Goal: Information Seeking & Learning: Find specific fact

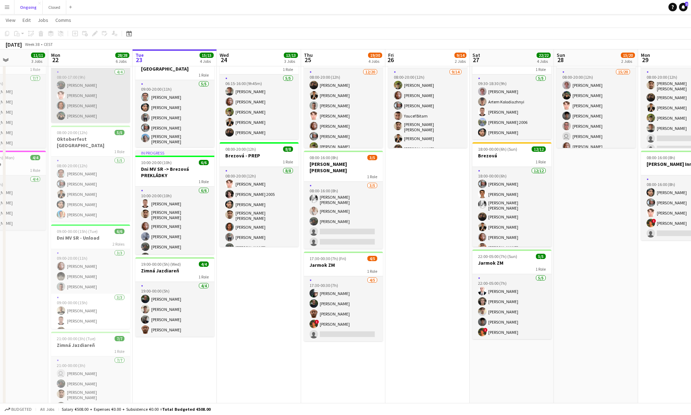
scroll to position [0, 196]
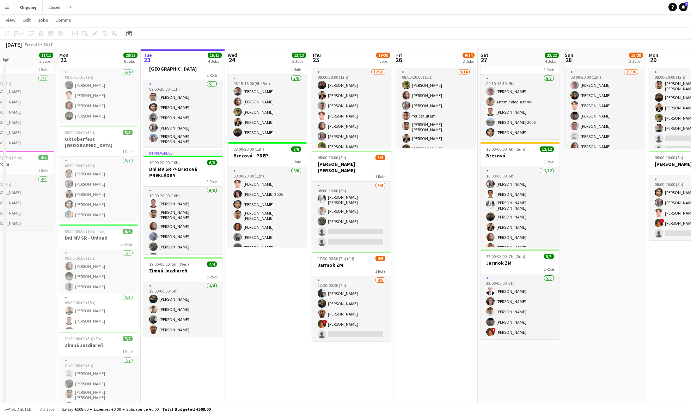
click at [8, 7] on app-icon "Menu" at bounding box center [7, 7] width 6 height 6
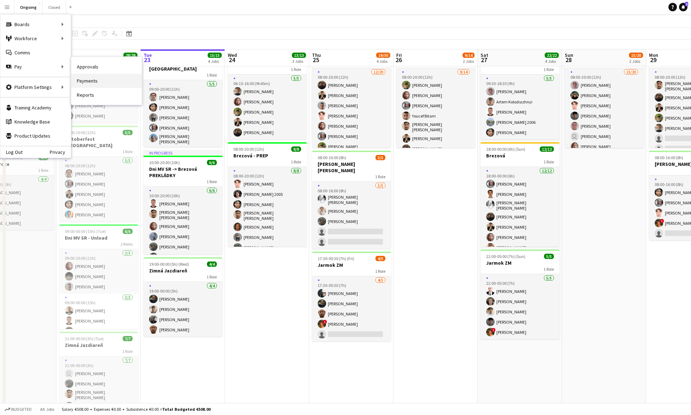
click at [93, 80] on link "Payments" at bounding box center [106, 81] width 71 height 14
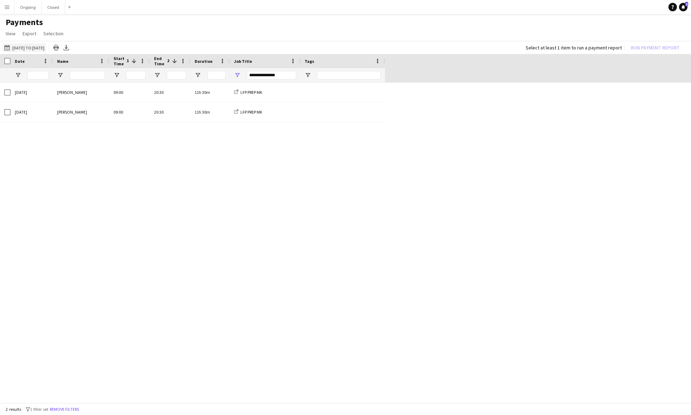
click at [20, 48] on button "[DATE] to [DATE] [DATE] to [DATE]" at bounding box center [24, 47] width 43 height 8
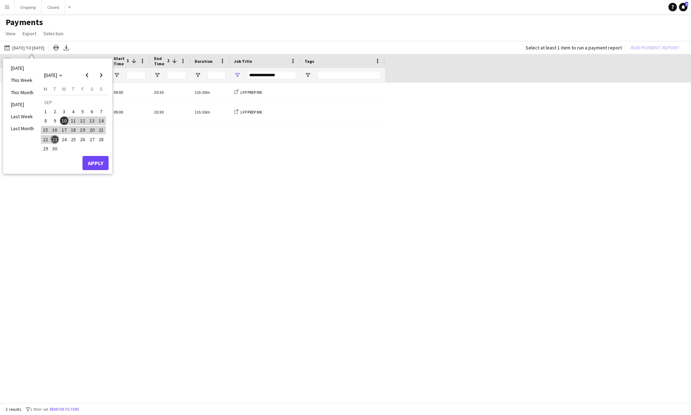
click at [47, 109] on span "1" at bounding box center [45, 111] width 8 height 8
click at [48, 130] on span "15" at bounding box center [45, 130] width 8 height 8
click at [95, 157] on button "Apply" at bounding box center [96, 163] width 26 height 14
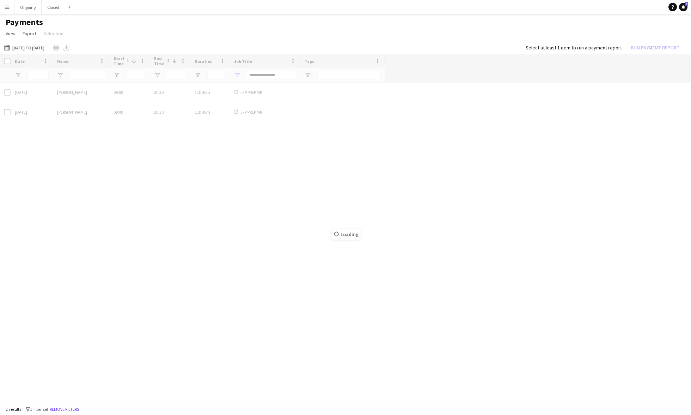
type input "***"
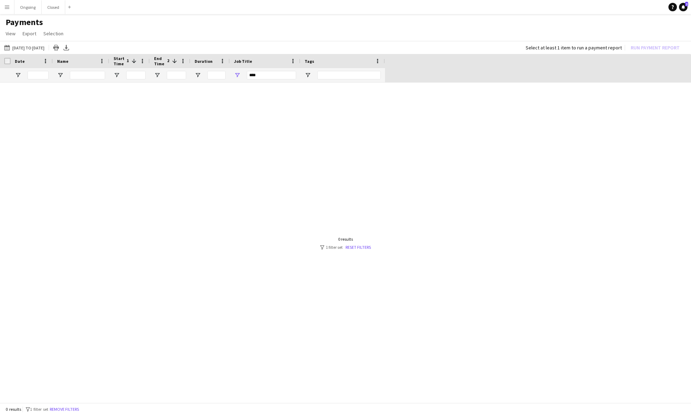
click at [260, 75] on div "***" at bounding box center [271, 75] width 49 height 8
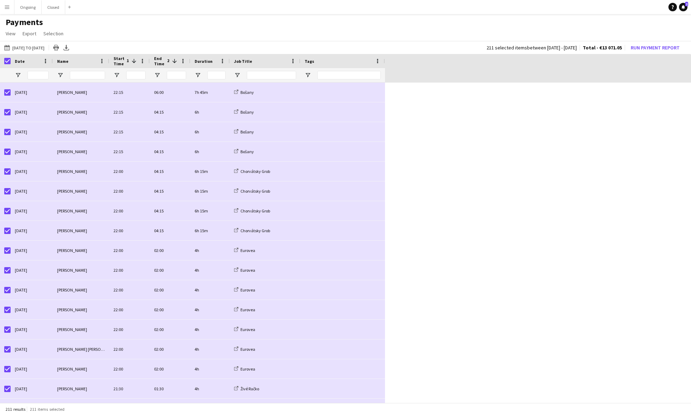
click at [645, 49] on button "Run Payment Report" at bounding box center [655, 47] width 55 height 9
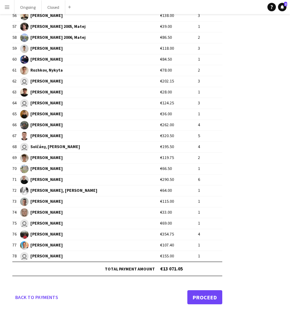
scroll to position [689, 0]
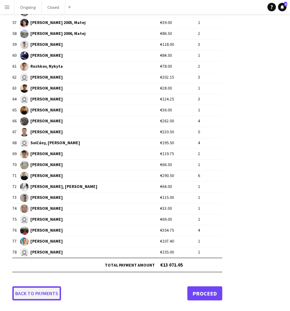
click at [42, 292] on link "Back to payments" at bounding box center [36, 293] width 49 height 14
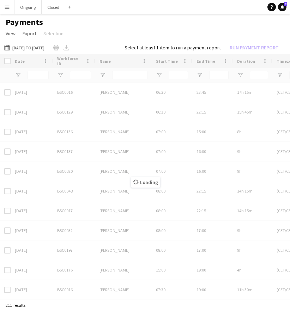
scroll to position [0, 0]
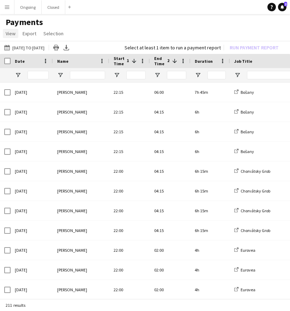
click at [11, 30] on span "View" at bounding box center [11, 33] width 10 height 6
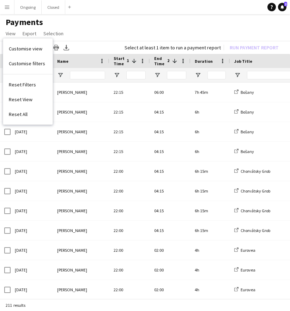
click at [9, 5] on app-icon "Menu" at bounding box center [7, 7] width 6 height 6
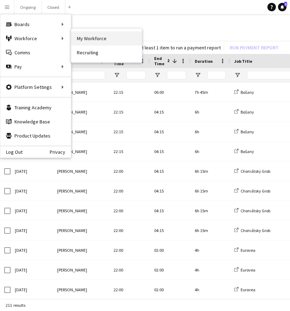
click at [86, 37] on link "My Workforce" at bounding box center [106, 38] width 71 height 14
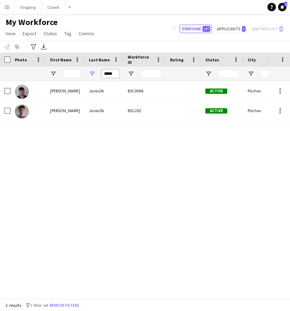
drag, startPoint x: 115, startPoint y: 74, endPoint x: 56, endPoint y: 73, distance: 58.6
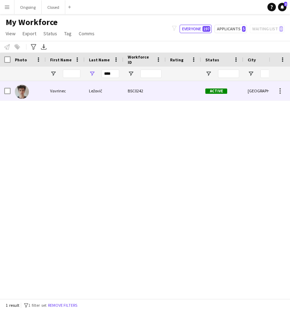
click at [74, 100] on div "Vavrinec" at bounding box center [65, 90] width 39 height 19
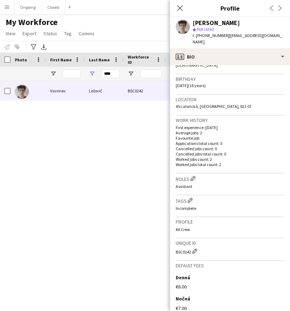
scroll to position [191, 0]
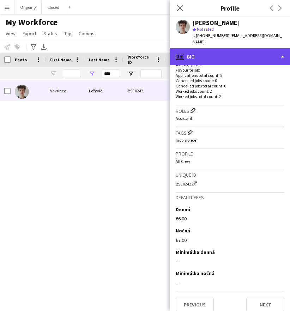
click at [206, 49] on div "profile Bio" at bounding box center [230, 56] width 120 height 17
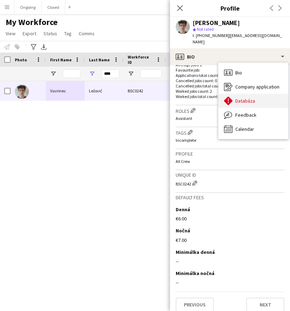
click at [243, 98] on span "Databáza" at bounding box center [245, 101] width 20 height 6
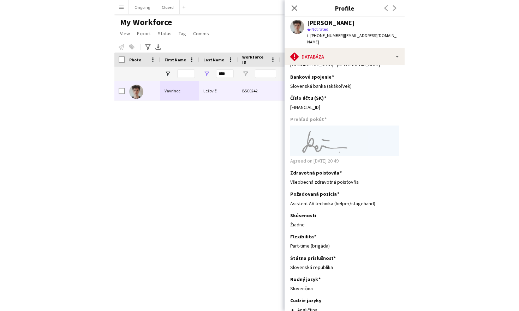
scroll to position [389, 0]
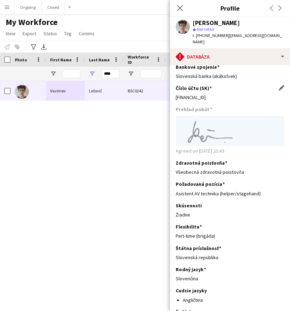
drag, startPoint x: 246, startPoint y: 92, endPoint x: 177, endPoint y: 89, distance: 69.2
click at [177, 94] on div "[FINANCIAL_ID]" at bounding box center [230, 97] width 109 height 6
click at [238, 94] on div "[FINANCIAL_ID]" at bounding box center [230, 97] width 109 height 6
drag, startPoint x: 243, startPoint y: 91, endPoint x: 175, endPoint y: 92, distance: 68.1
click at [175, 92] on app-section-data-types "Vyplňte, prosím, všetky polia pravdivo a úplne . Na základe poskytnutých údajov…" at bounding box center [230, 188] width 120 height 246
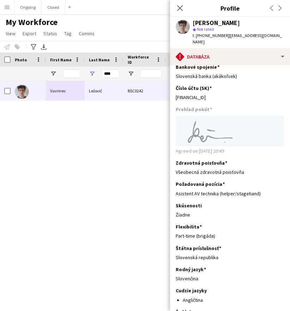
copy div "[FINANCIAL_ID]"
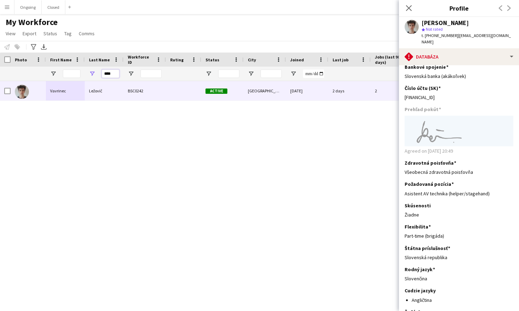
drag, startPoint x: 115, startPoint y: 75, endPoint x: 93, endPoint y: 74, distance: 22.6
click at [93, 74] on div "****" at bounding box center [104, 74] width 39 height 14
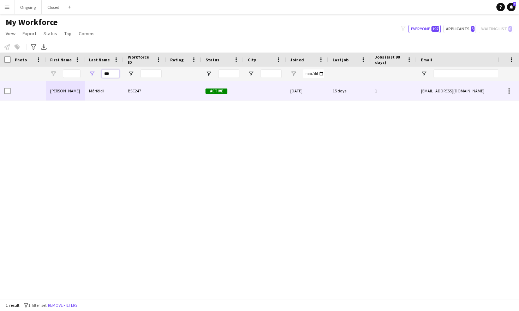
type input "***"
click at [102, 92] on div "Márföldi" at bounding box center [104, 90] width 39 height 19
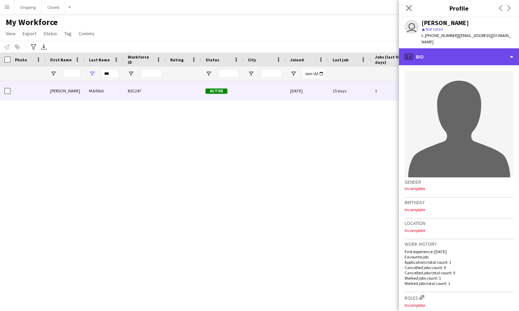
click at [484, 55] on div "profile Bio" at bounding box center [459, 56] width 120 height 17
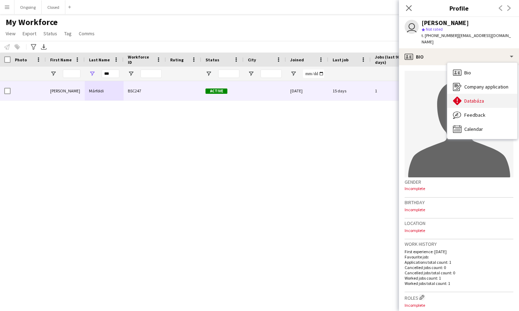
click at [476, 98] on span "Databáza" at bounding box center [474, 101] width 20 height 6
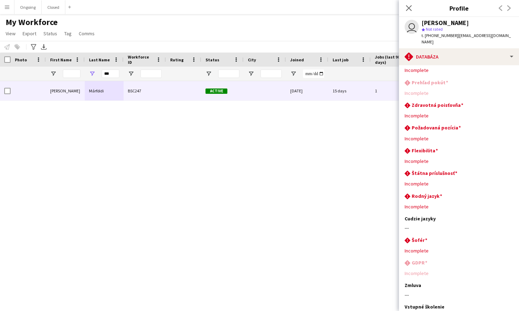
scroll to position [221, 0]
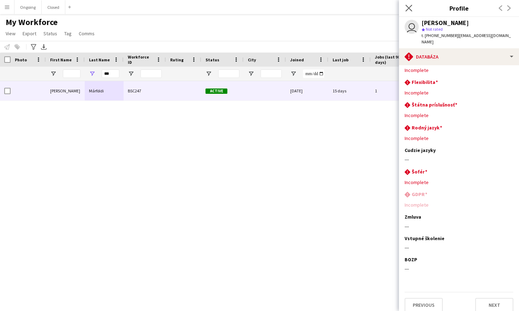
click at [412, 11] on app-icon "Close pop-in" at bounding box center [409, 8] width 10 height 10
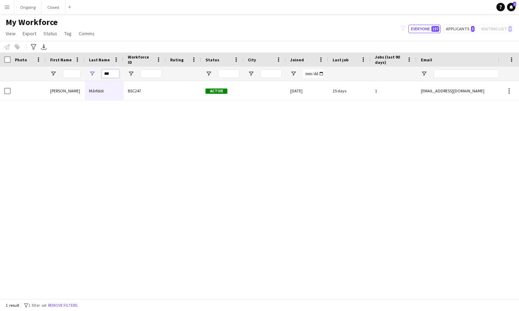
drag, startPoint x: 116, startPoint y: 72, endPoint x: 78, endPoint y: 71, distance: 38.1
click at [80, 72] on div "***" at bounding box center [442, 74] width 884 height 14
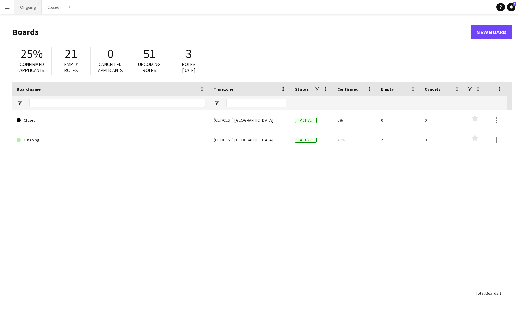
click at [33, 9] on button "Ongoing Close" at bounding box center [27, 7] width 27 height 14
